Goal: Task Accomplishment & Management: Complete application form

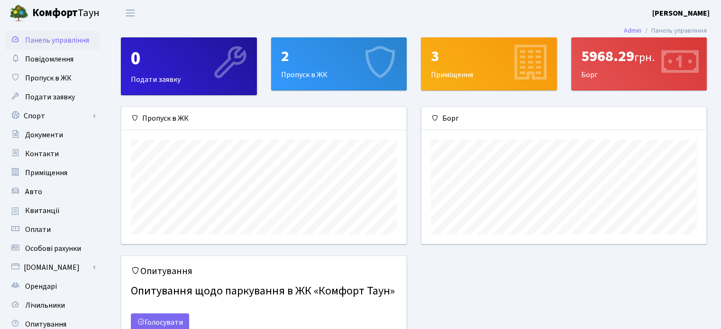
scroll to position [137, 284]
click at [292, 75] on div "2 Пропуск в ЖК" at bounding box center [339, 64] width 135 height 52
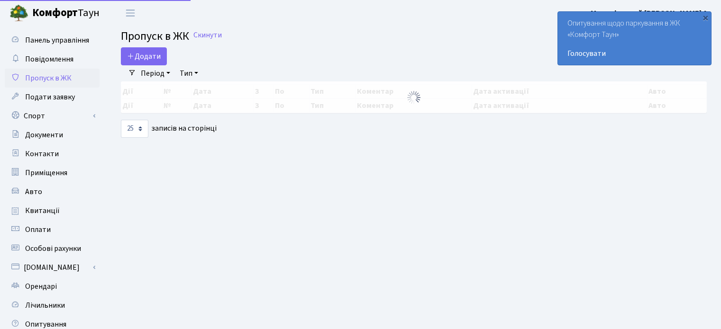
select select "25"
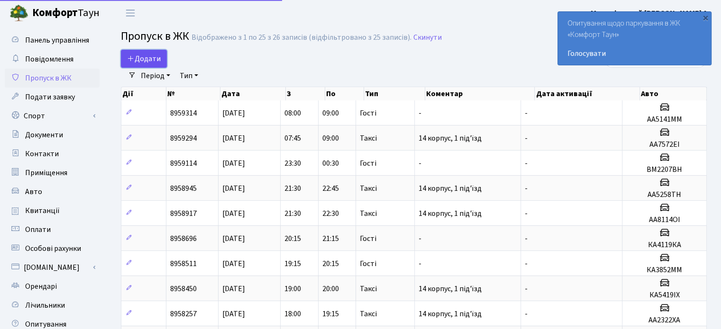
click at [152, 58] on span "Додати" at bounding box center [144, 59] width 34 height 10
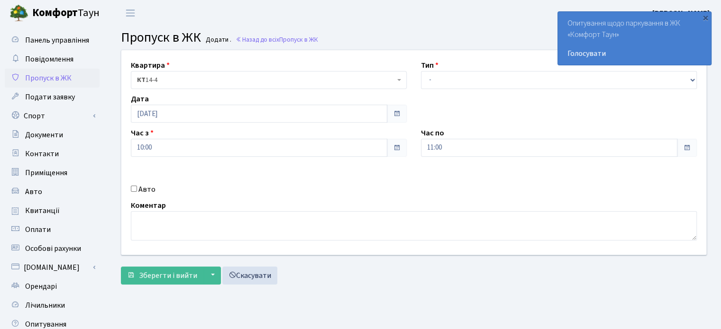
click at [332, 82] on span "КТ 14-4" at bounding box center [266, 79] width 258 height 9
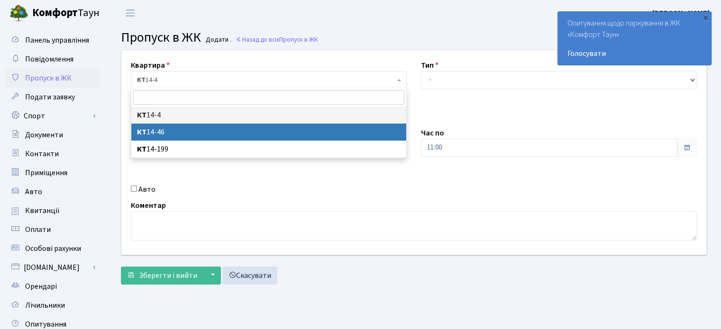
select select "7423"
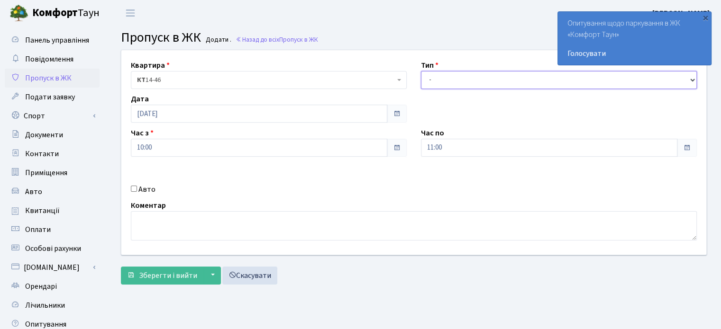
click at [445, 81] on select "- Доставка Таксі Гості Сервіс" at bounding box center [559, 80] width 276 height 18
select select "3"
click at [421, 71] on select "- Доставка Таксі Гості Сервіс" at bounding box center [559, 80] width 276 height 18
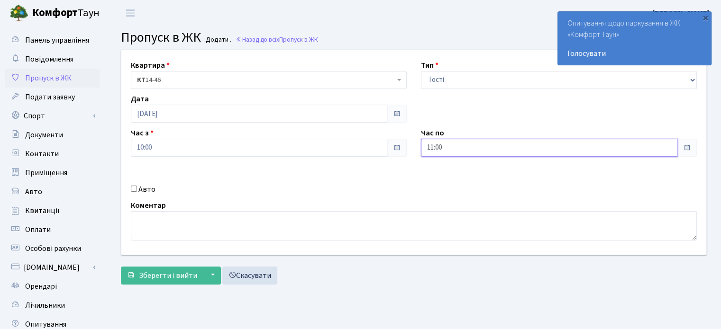
click at [431, 148] on input "11:00" at bounding box center [549, 148] width 256 height 18
type input "23:00"
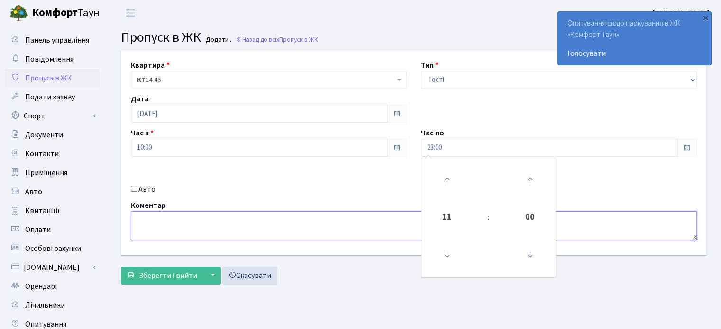
click at [145, 228] on textarea at bounding box center [414, 225] width 566 height 29
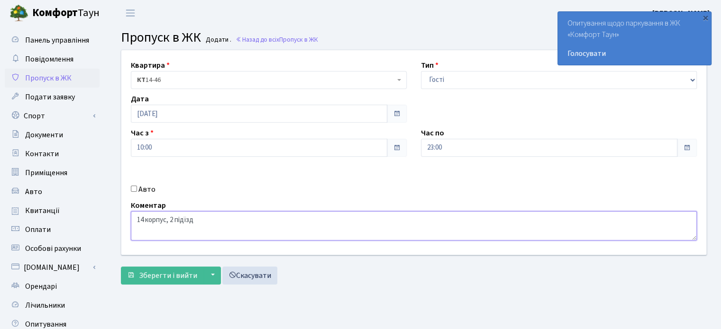
click at [183, 219] on textarea "14 корпус, 2 підїзд" at bounding box center [414, 225] width 566 height 29
type textarea "14 корпус, 2 під'їзд"
click at [171, 275] on span "Зберегти і вийти" at bounding box center [168, 276] width 58 height 10
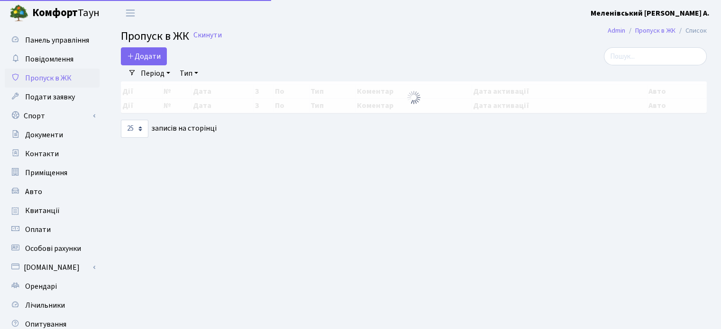
select select "25"
